Goal: Find specific page/section: Find specific page/section

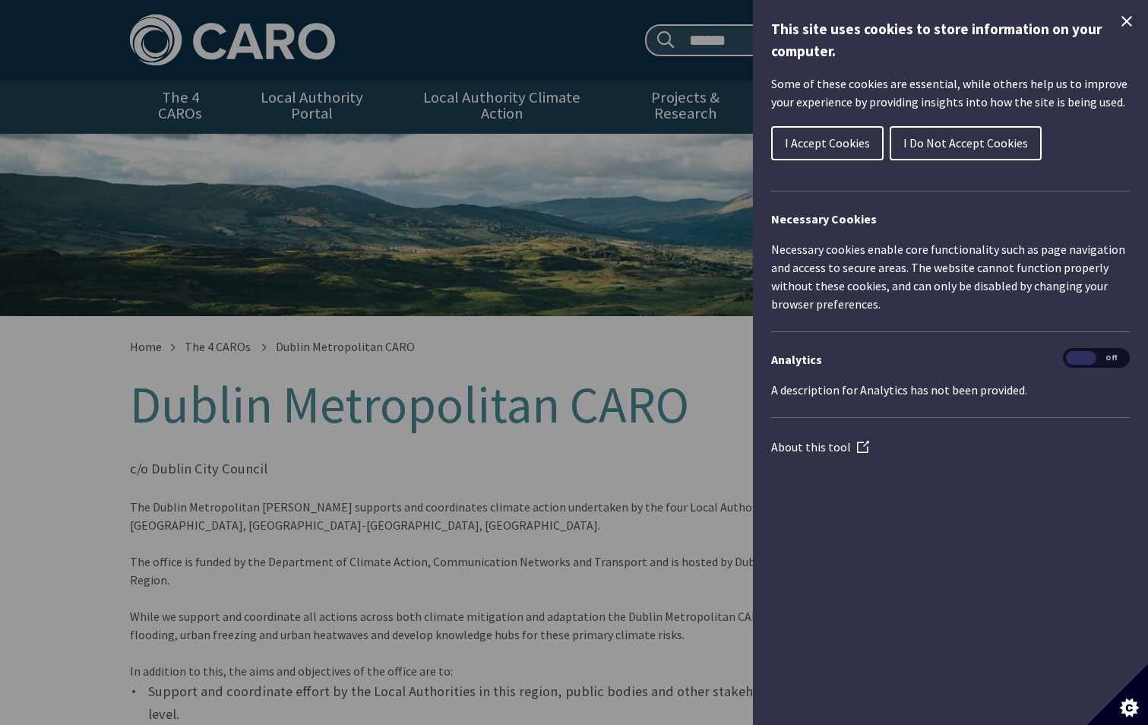
drag, startPoint x: 360, startPoint y: 438, endPoint x: 379, endPoint y: 429, distance: 20.7
click at [364, 435] on div "Cookie preferences" at bounding box center [574, 362] width 1148 height 725
click at [1127, 25] on icon "Close Cookie Control" at bounding box center [1126, 21] width 18 height 18
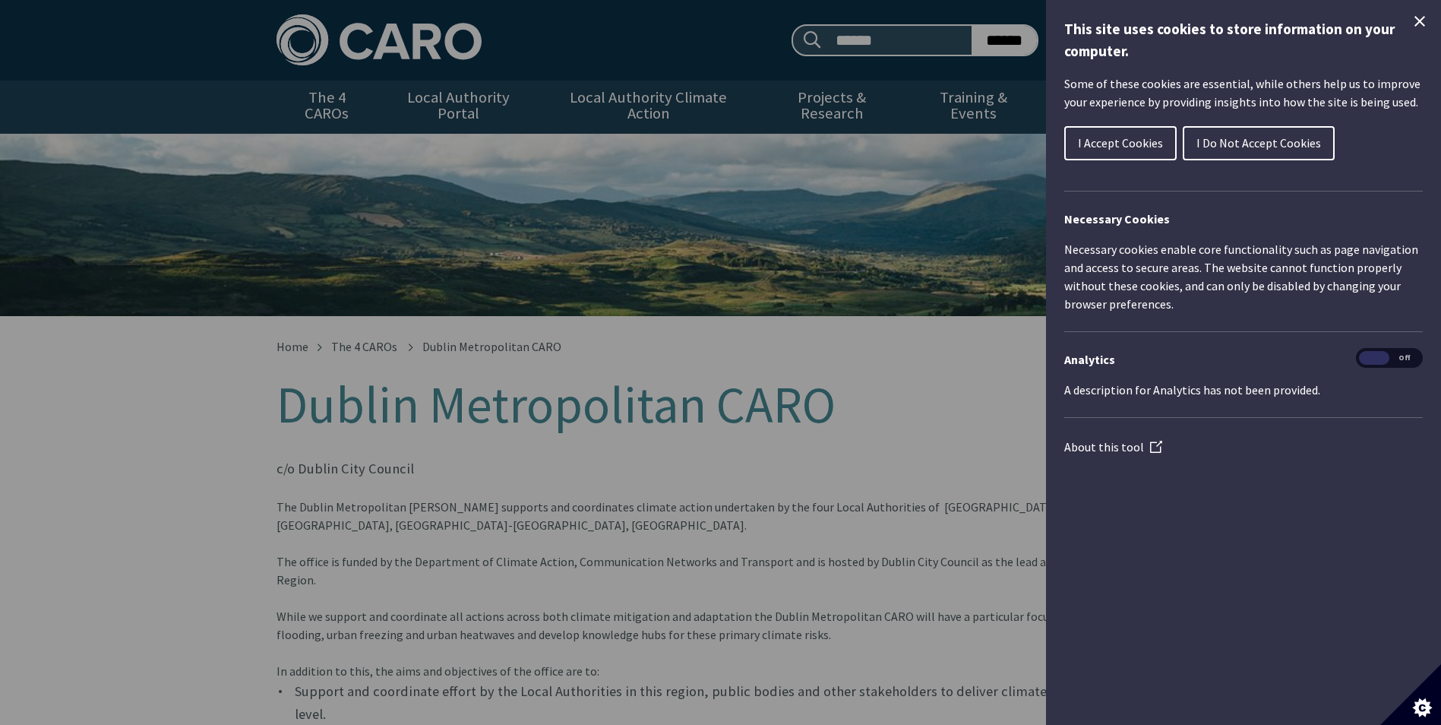
click at [1427, 20] on icon "Close Cookie Control" at bounding box center [1420, 21] width 18 height 18
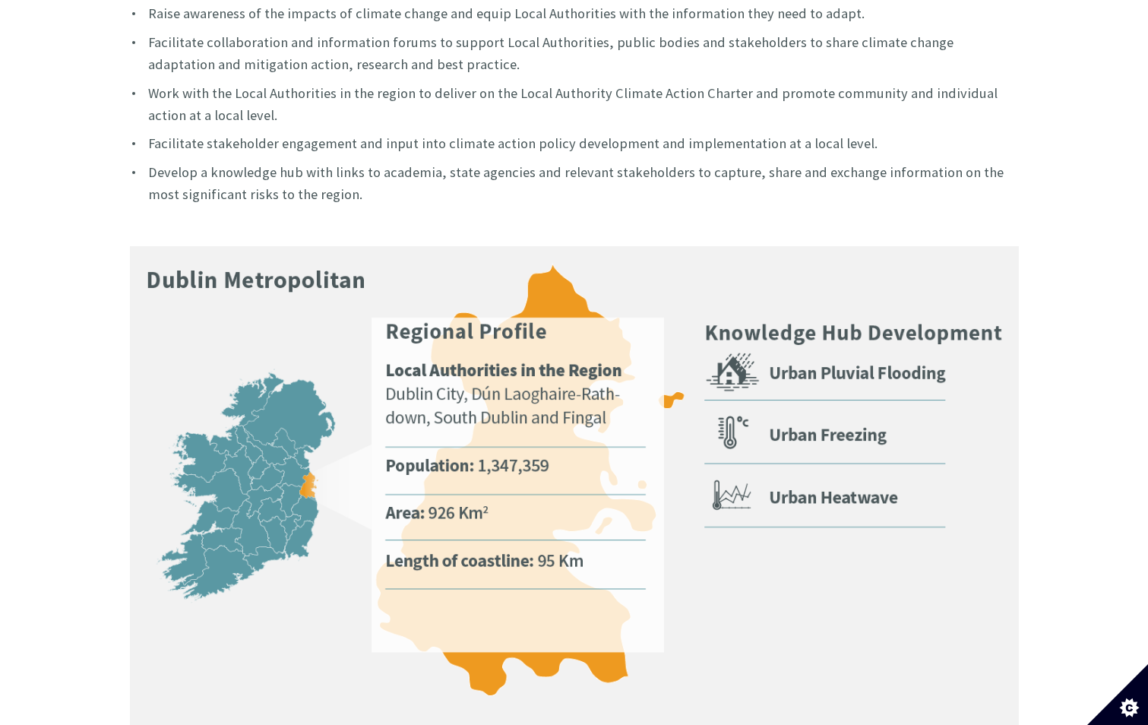
scroll to position [706, 0]
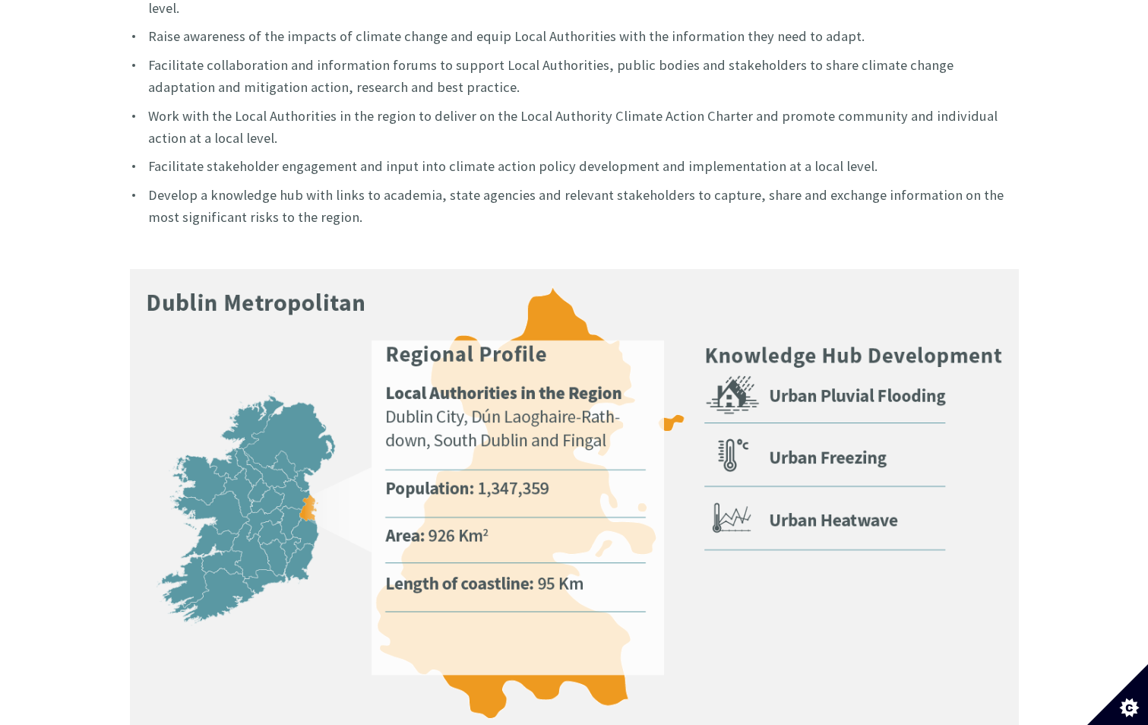
click at [810, 384] on img at bounding box center [574, 517] width 889 height 497
click at [810, 382] on img at bounding box center [574, 517] width 889 height 497
click at [809, 310] on img at bounding box center [574, 517] width 889 height 497
click at [452, 390] on img at bounding box center [574, 517] width 889 height 497
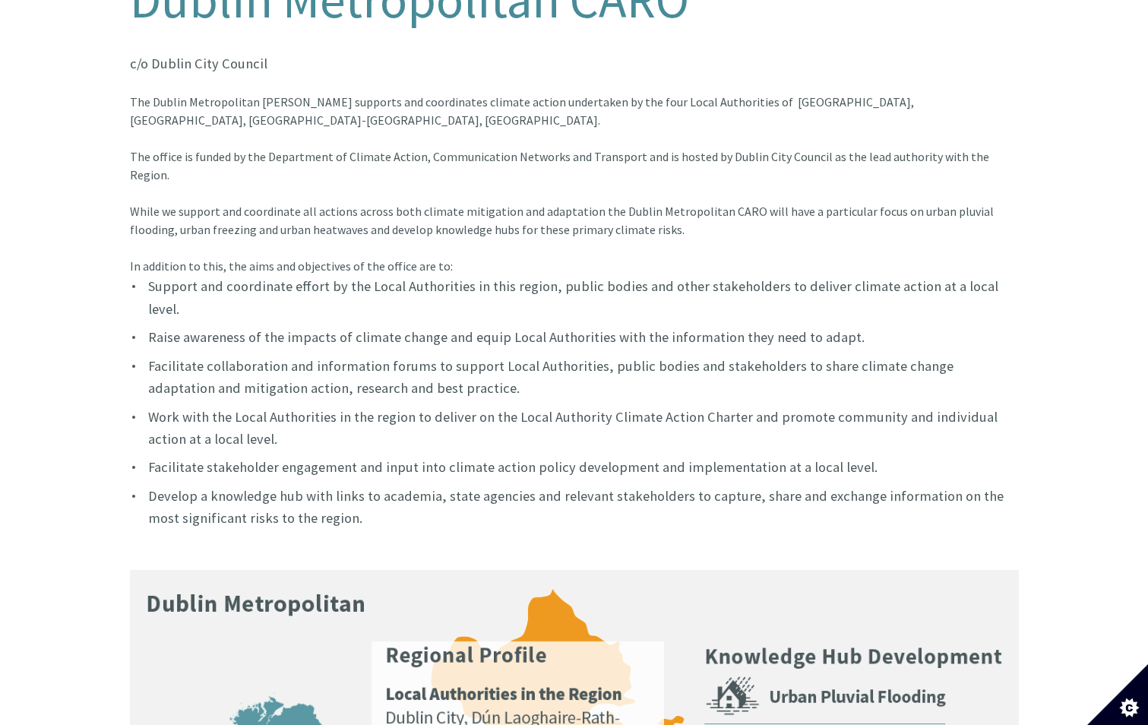
scroll to position [98, 0]
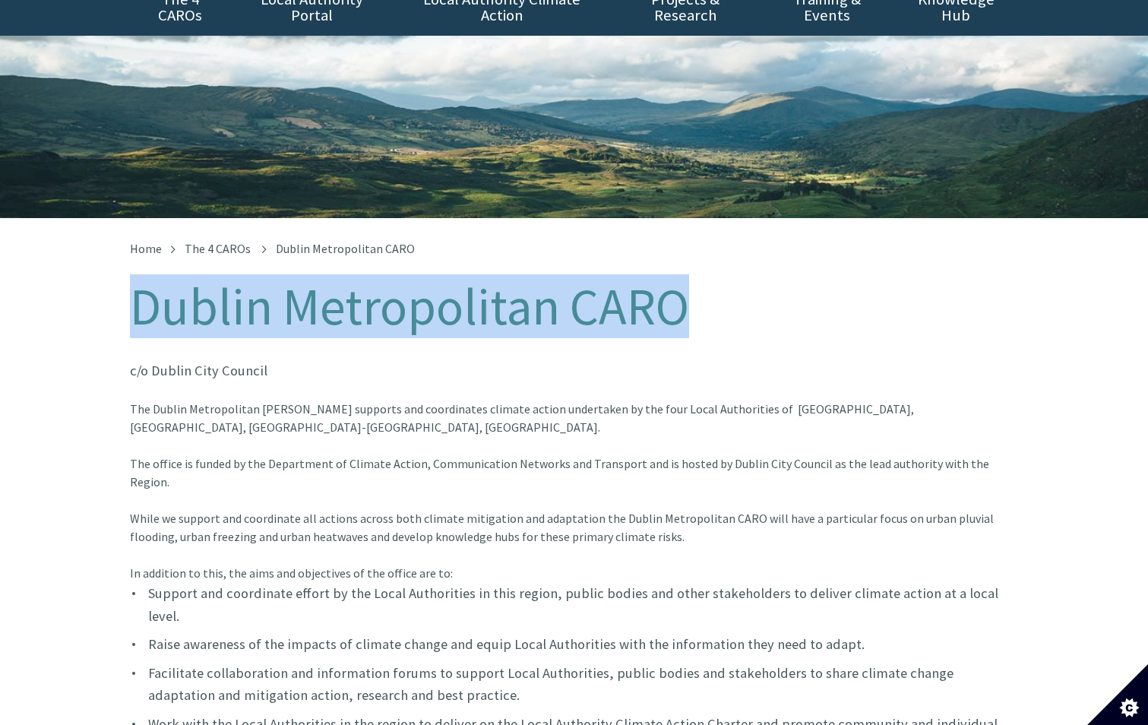
drag, startPoint x: 612, startPoint y: 295, endPoint x: 135, endPoint y: 295, distance: 477.1
click at [135, 295] on h1 "Dublin Metropolitan CARO" at bounding box center [574, 307] width 889 height 56
copy h1 "Dublin Metropolitan CARO"
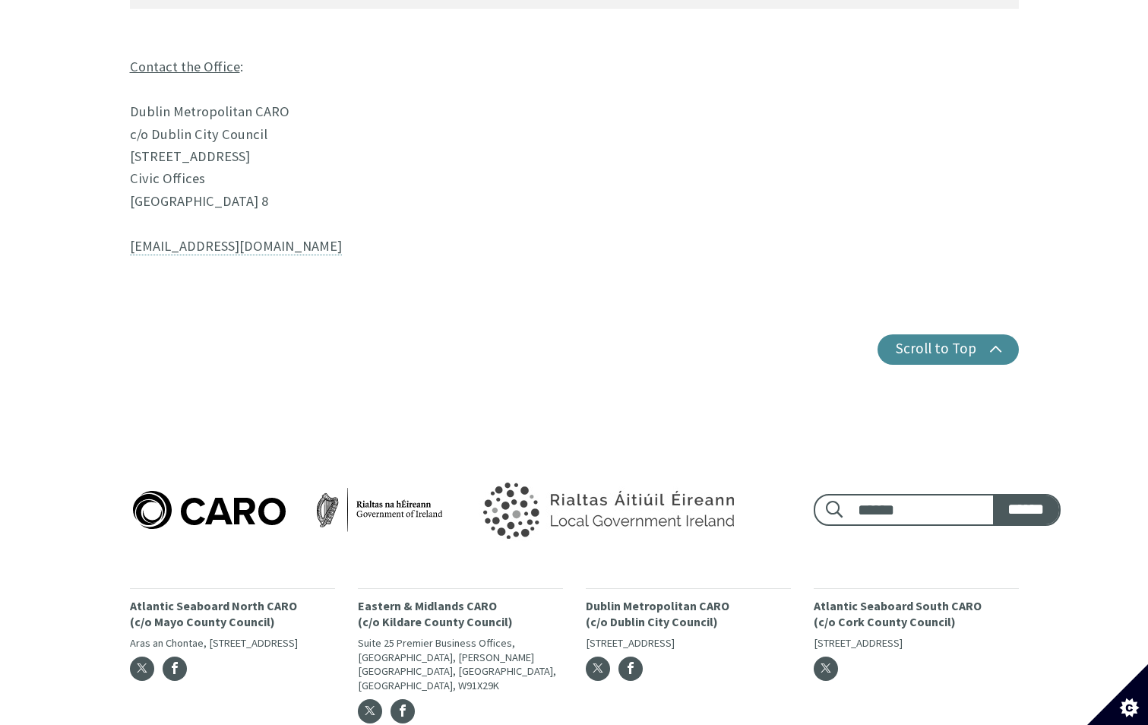
scroll to position [1465, 0]
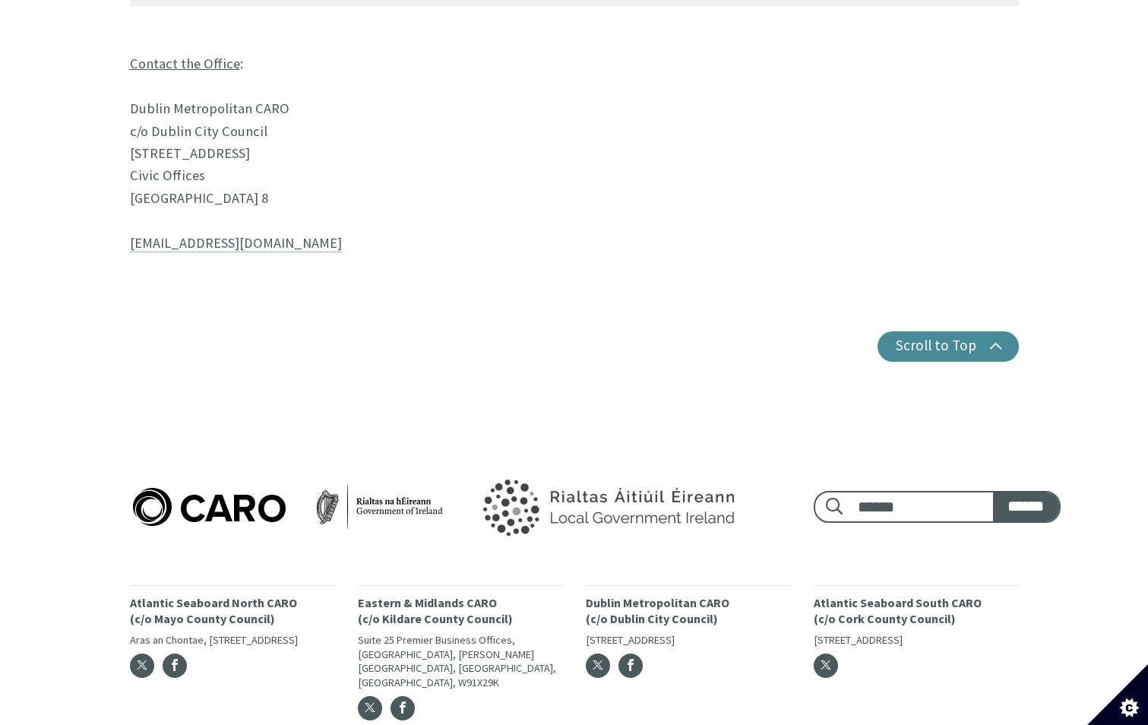
click at [223, 485] on img at bounding box center [288, 507] width 316 height 44
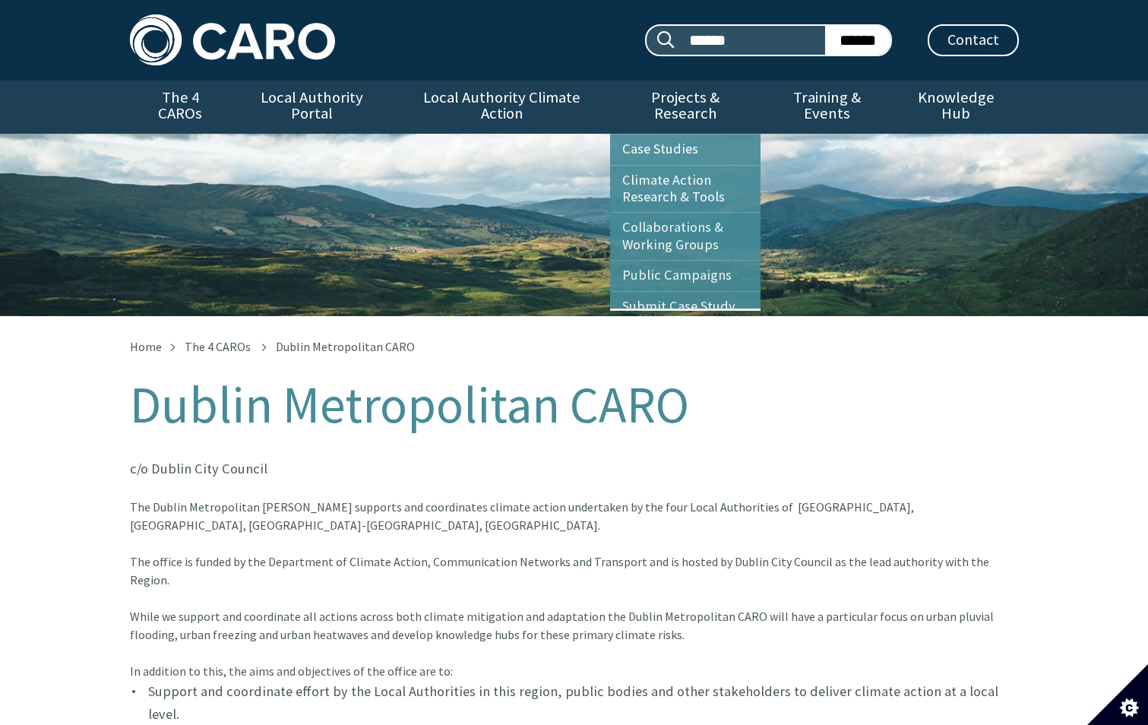
scroll to position [98, 0]
